Goal: Transaction & Acquisition: Purchase product/service

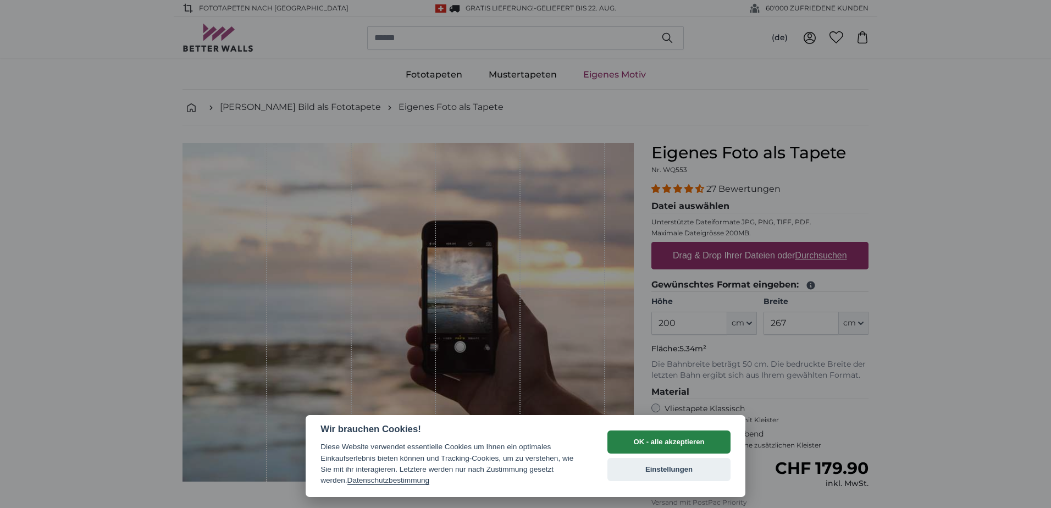
click at [659, 436] on button "OK - alle akzeptieren" at bounding box center [668, 441] width 123 height 23
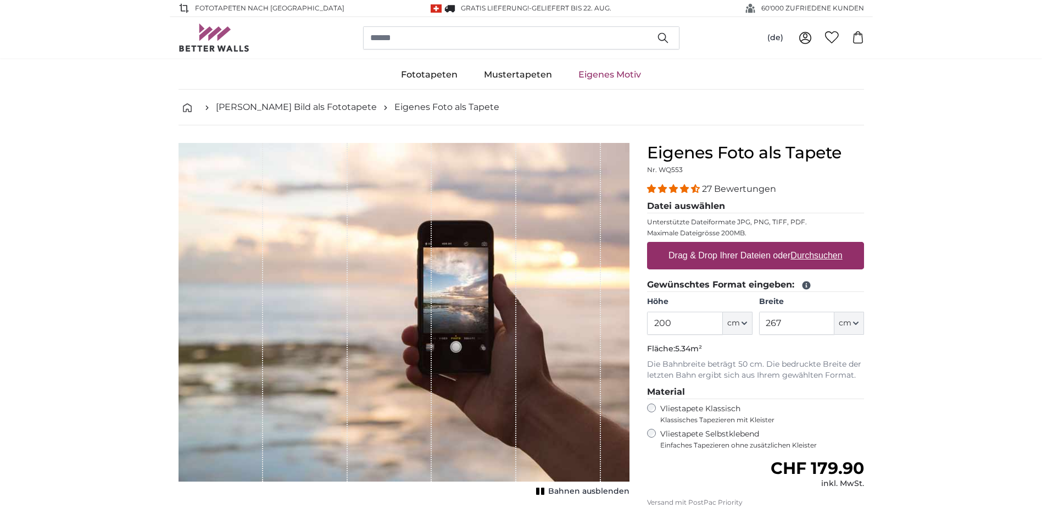
click at [824, 254] on u "Durchsuchen" at bounding box center [817, 255] width 52 height 9
click at [824, 245] on input "Drag & Drop Ihrer Dateien oder Durchsuchen" at bounding box center [755, 243] width 217 height 3
type input "**********"
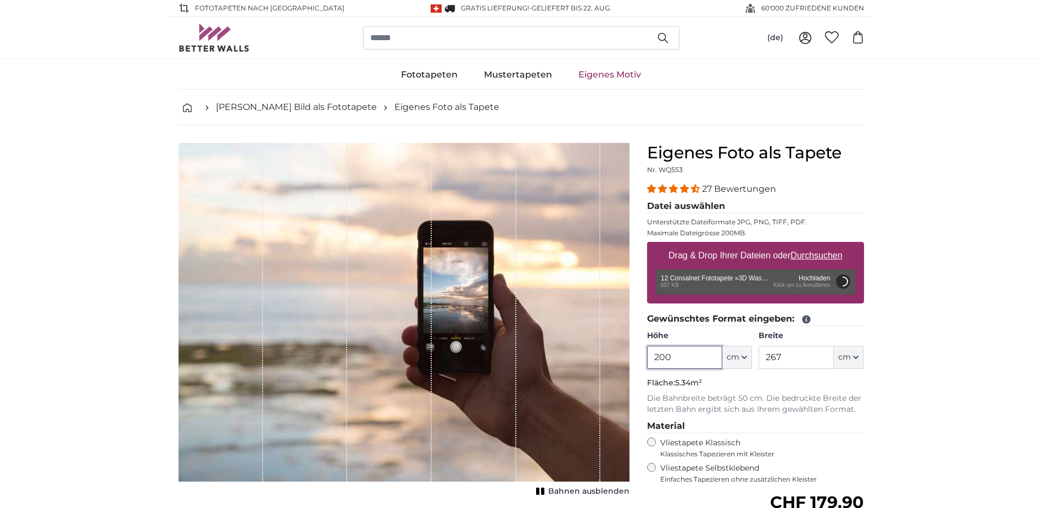
click at [681, 358] on input "200" at bounding box center [684, 357] width 75 height 23
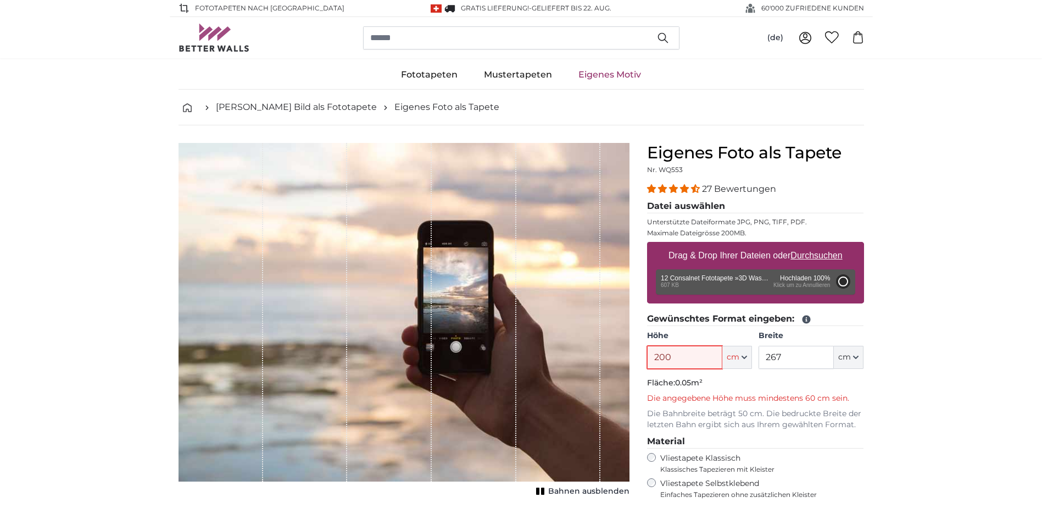
type input "2004"
type input "320"
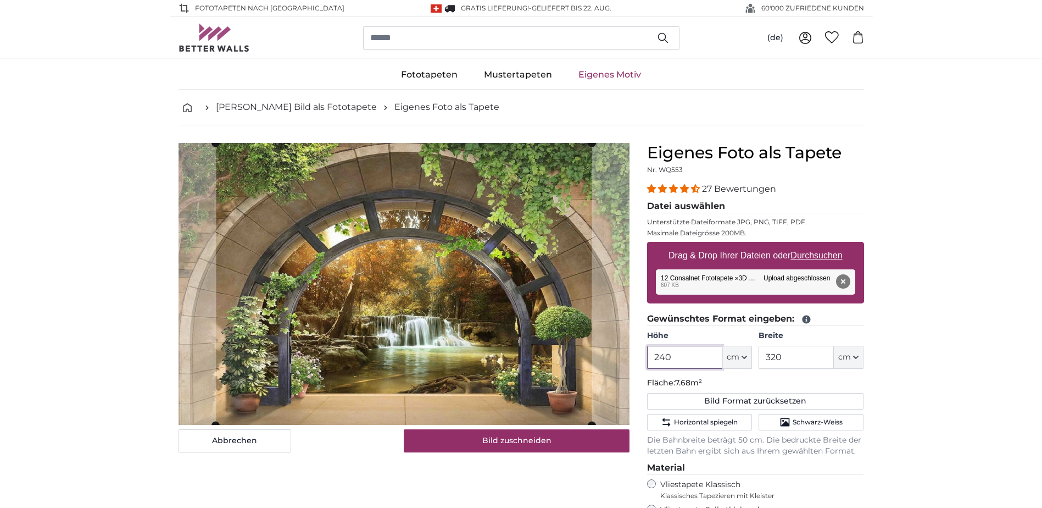
type input "240"
click at [825, 354] on input "320" at bounding box center [796, 357] width 75 height 23
type input "3"
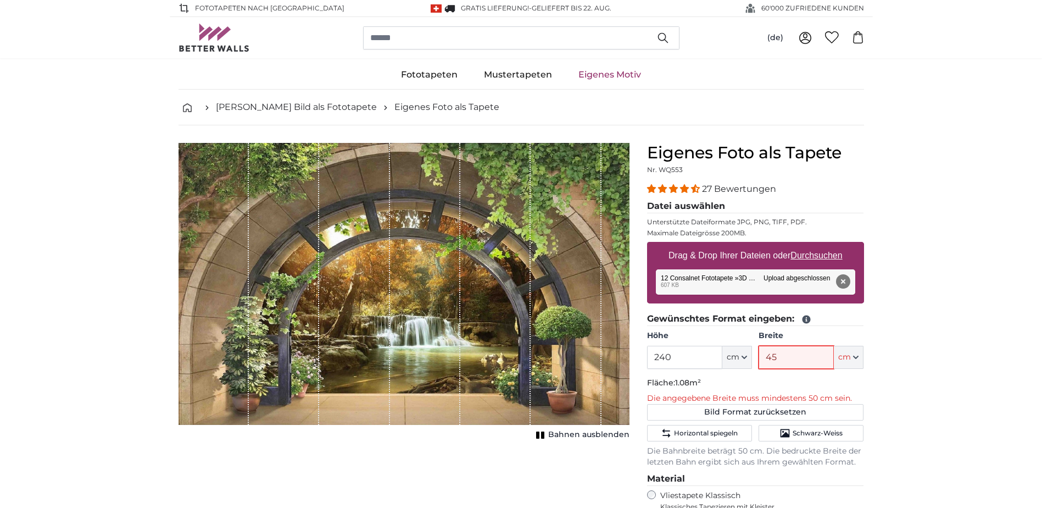
type input "450"
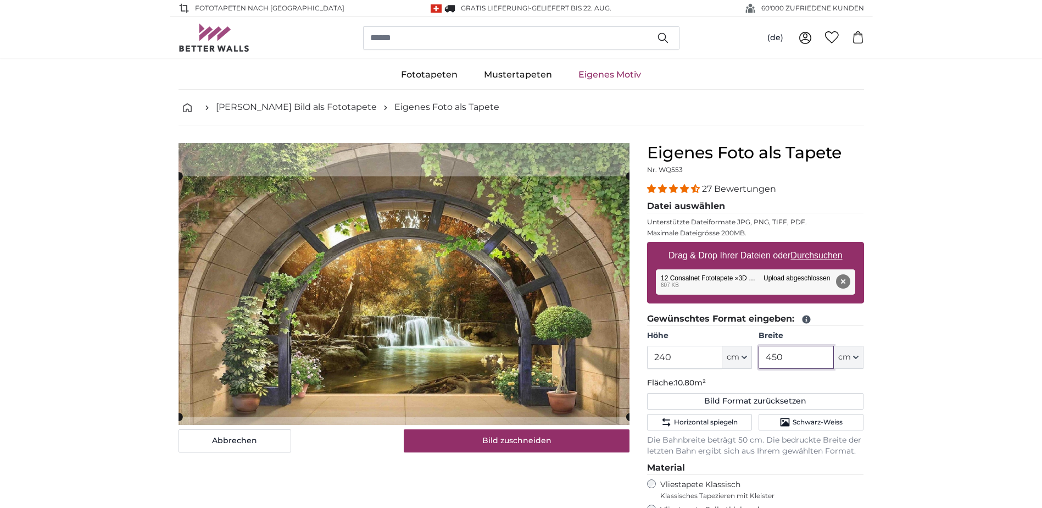
click at [543, 337] on cropper-handle at bounding box center [404, 296] width 451 height 241
type input "450"
click at [848, 278] on button "Entfernen" at bounding box center [843, 281] width 14 height 14
type input "200"
type input "320"
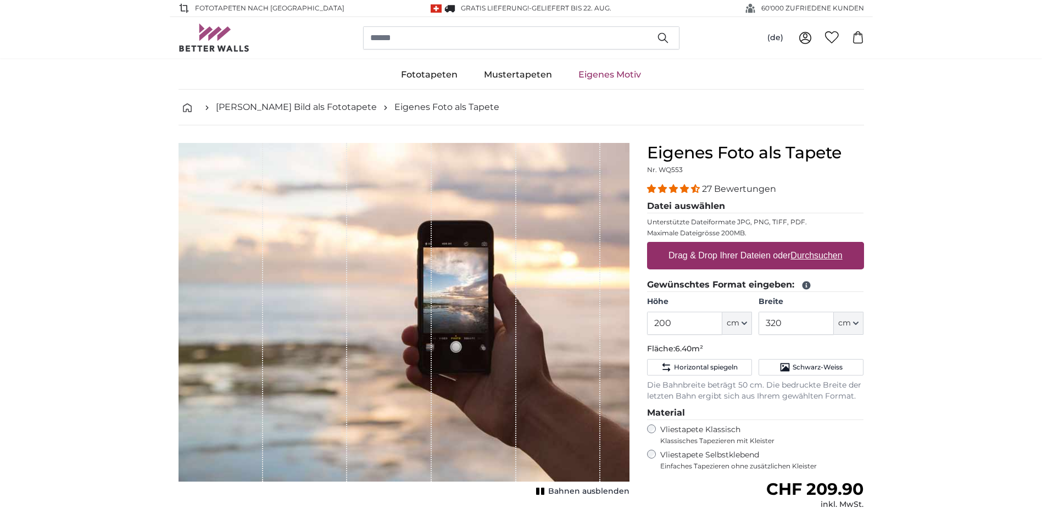
click at [807, 259] on u "Durchsuchen" at bounding box center [817, 255] width 52 height 9
click at [807, 245] on input "Drag & Drop Ihrer Dateien oder Durchsuchen" at bounding box center [755, 243] width 217 height 3
type input "**********"
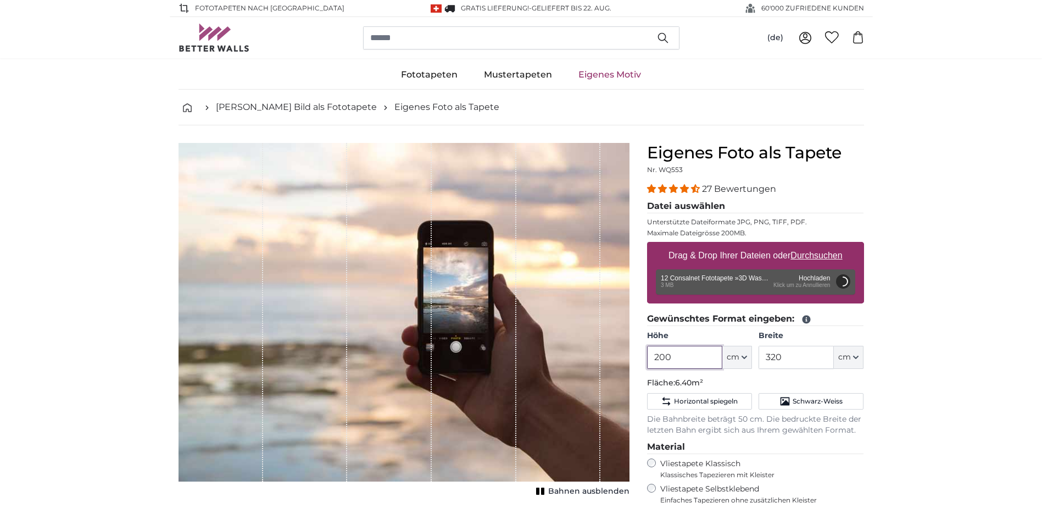
click at [671, 355] on input "200" at bounding box center [684, 357] width 75 height 23
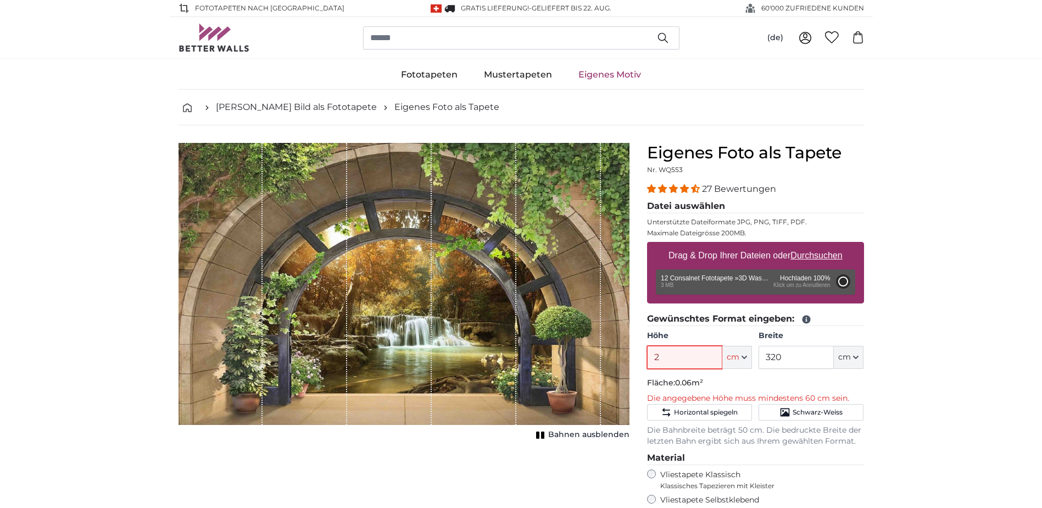
type input "200"
type input "348"
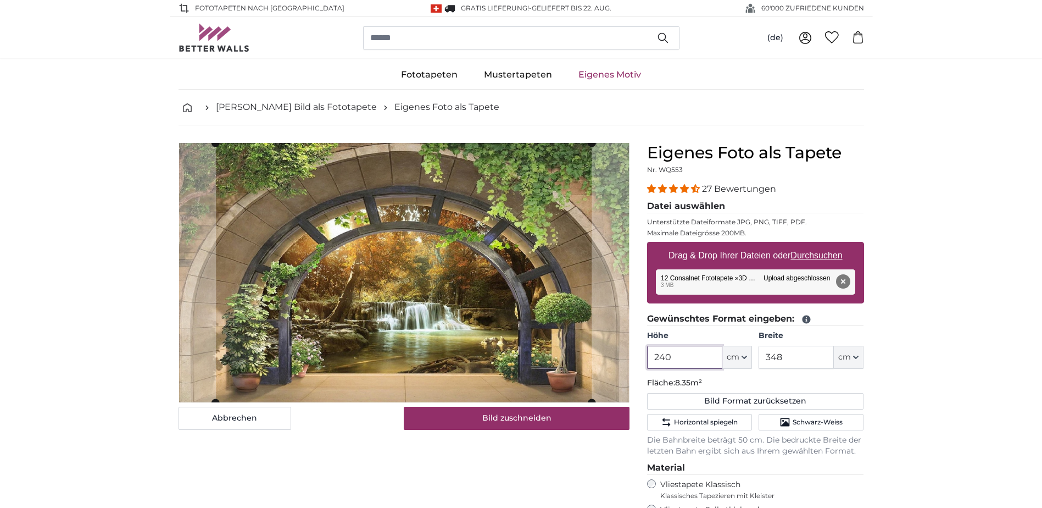
type input "240"
click at [800, 354] on input "348" at bounding box center [796, 357] width 75 height 23
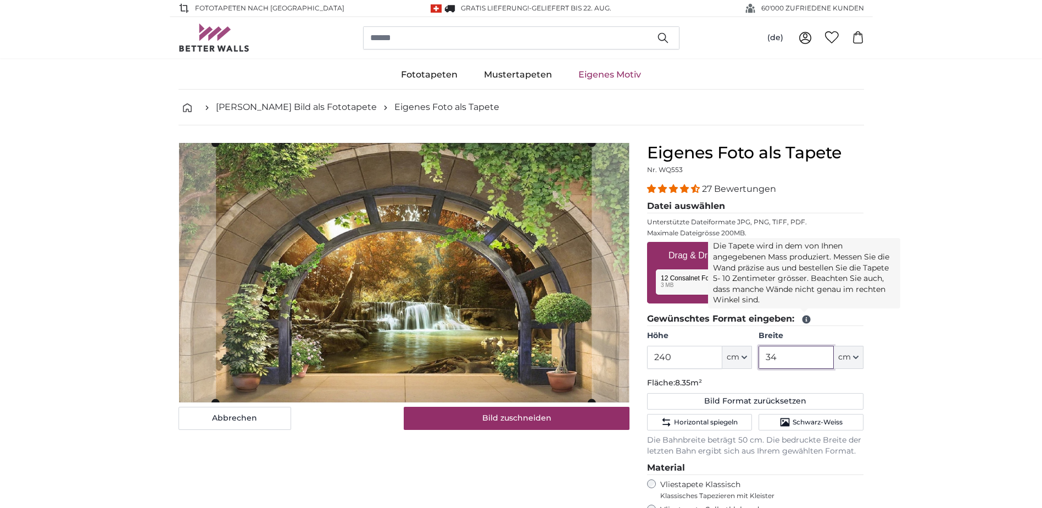
type input "3"
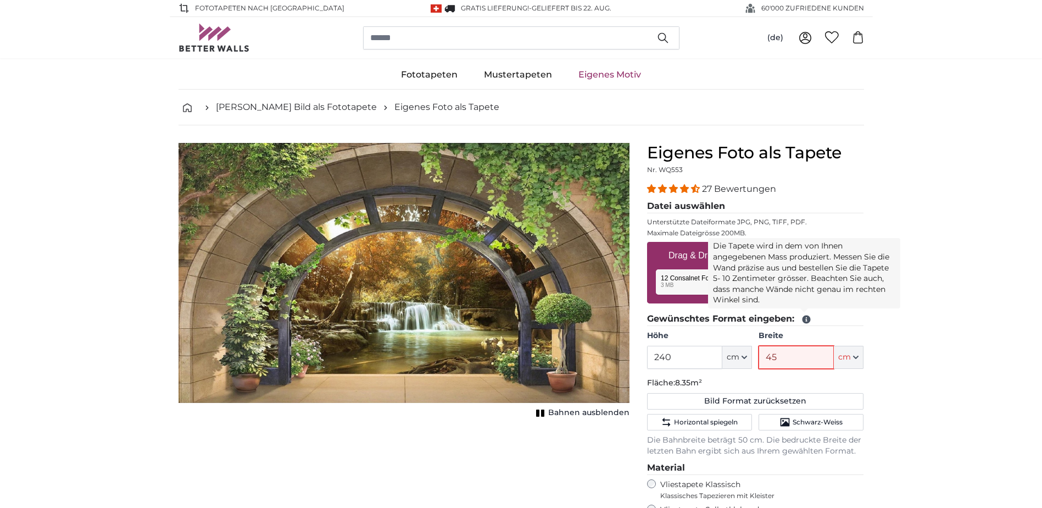
type input "450"
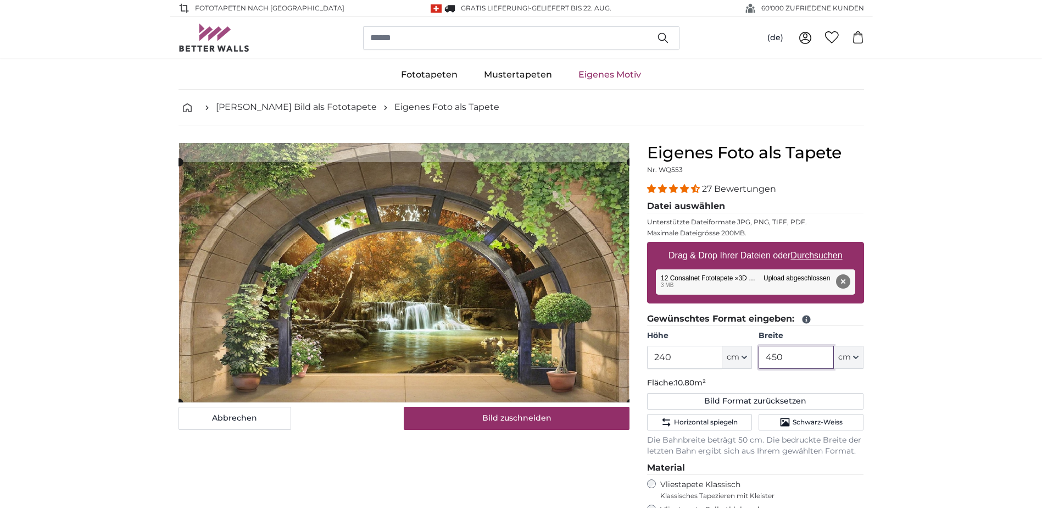
click at [433, 270] on cropper-handle at bounding box center [404, 282] width 451 height 241
